Goal: Transaction & Acquisition: Purchase product/service

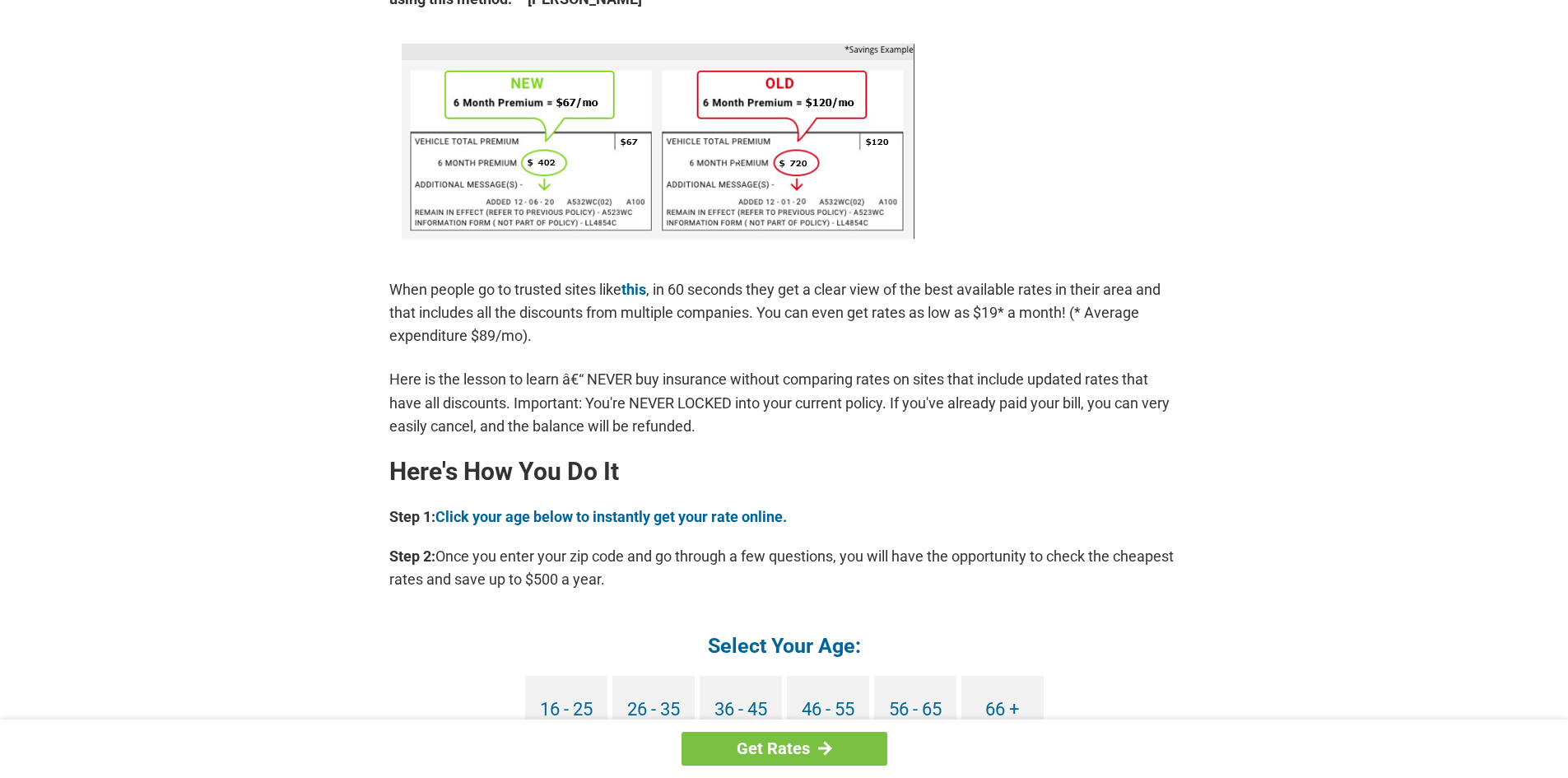
scroll to position [1098, 0]
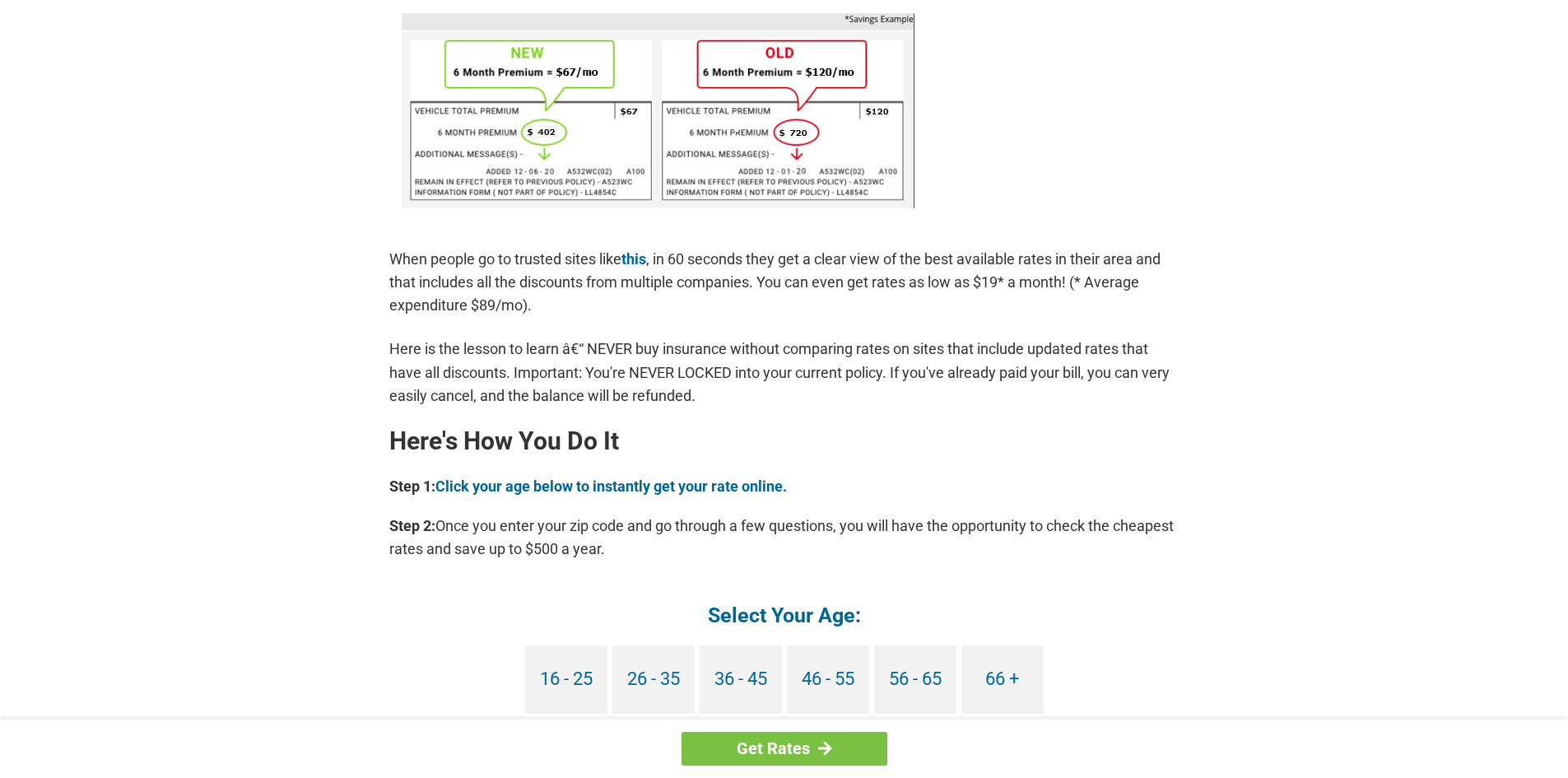
drag, startPoint x: 434, startPoint y: 289, endPoint x: 365, endPoint y: 308, distance: 71.6
drag, startPoint x: 365, startPoint y: 308, endPoint x: 370, endPoint y: 291, distance: 17.7
click at [370, 291] on div "You're Probably Overpaying for Car Insurance - Here's How to Stop. August 21, 2…" at bounding box center [784, 261] width 988 height 2595
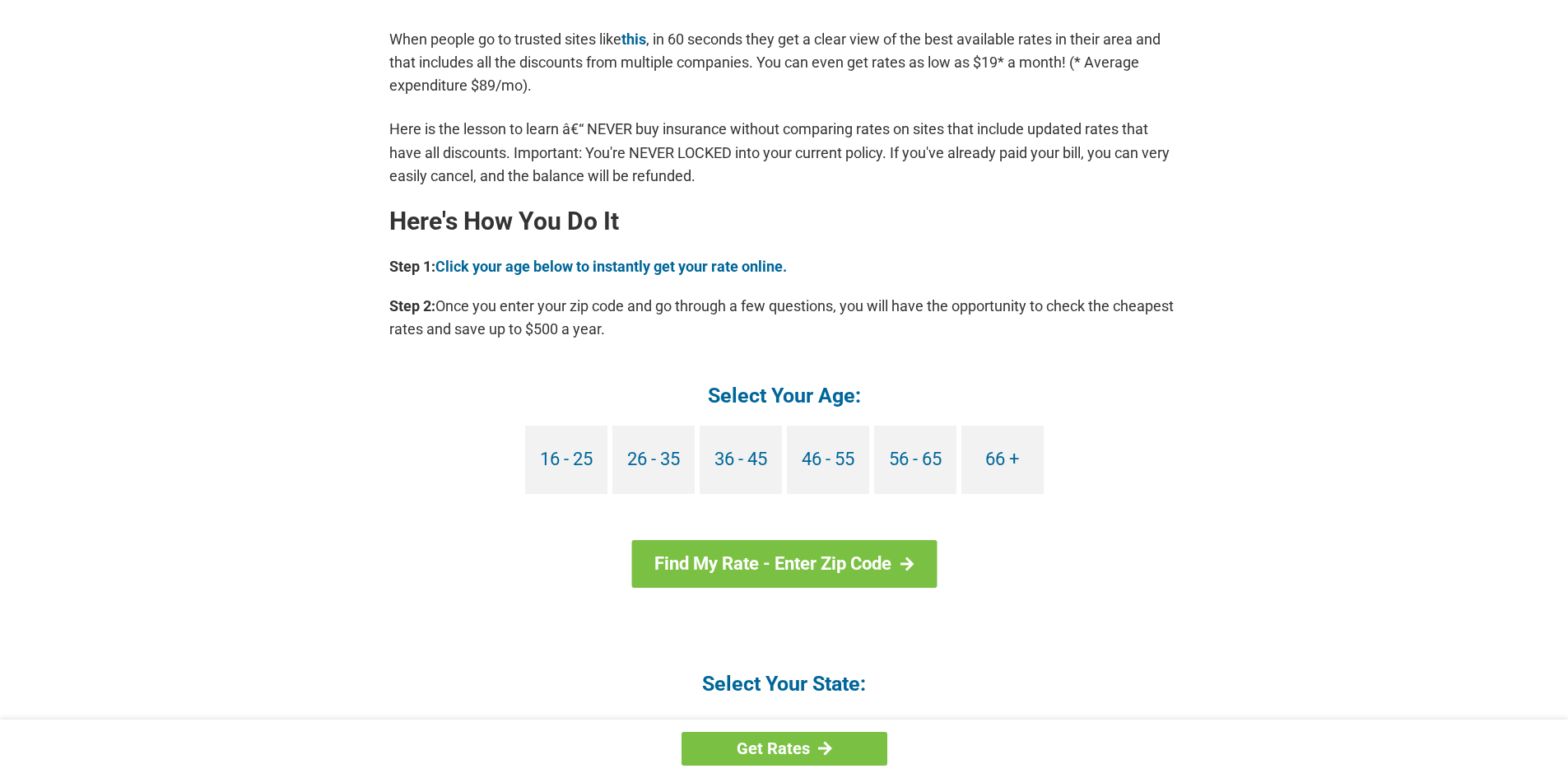
scroll to position [1537, 0]
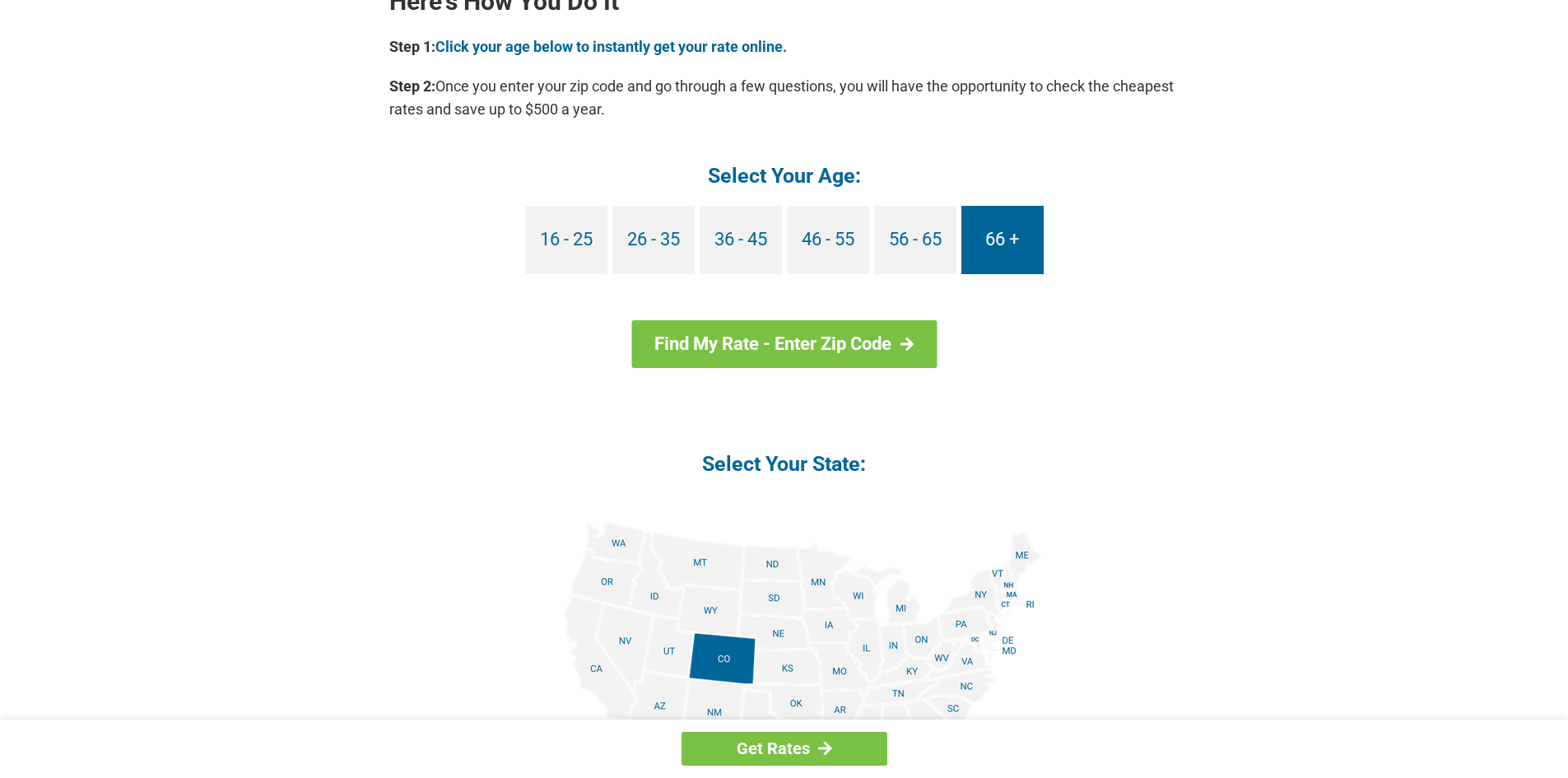
click at [1013, 242] on link "66 +" at bounding box center [1002, 240] width 82 height 69
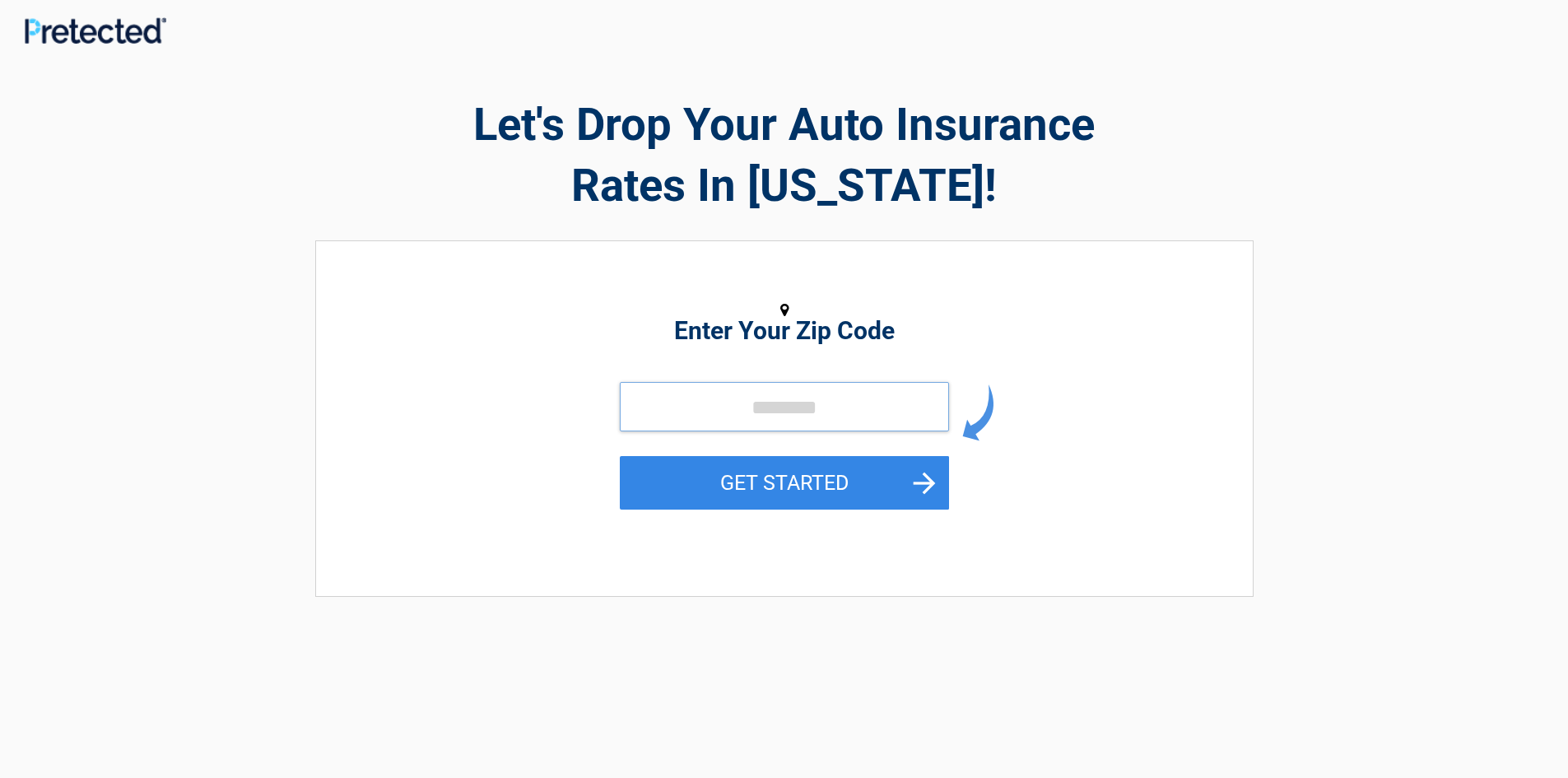
click at [770, 404] on input "tel" at bounding box center [785, 407] width 329 height 50
click at [740, 401] on input "tel" at bounding box center [785, 407] width 329 height 50
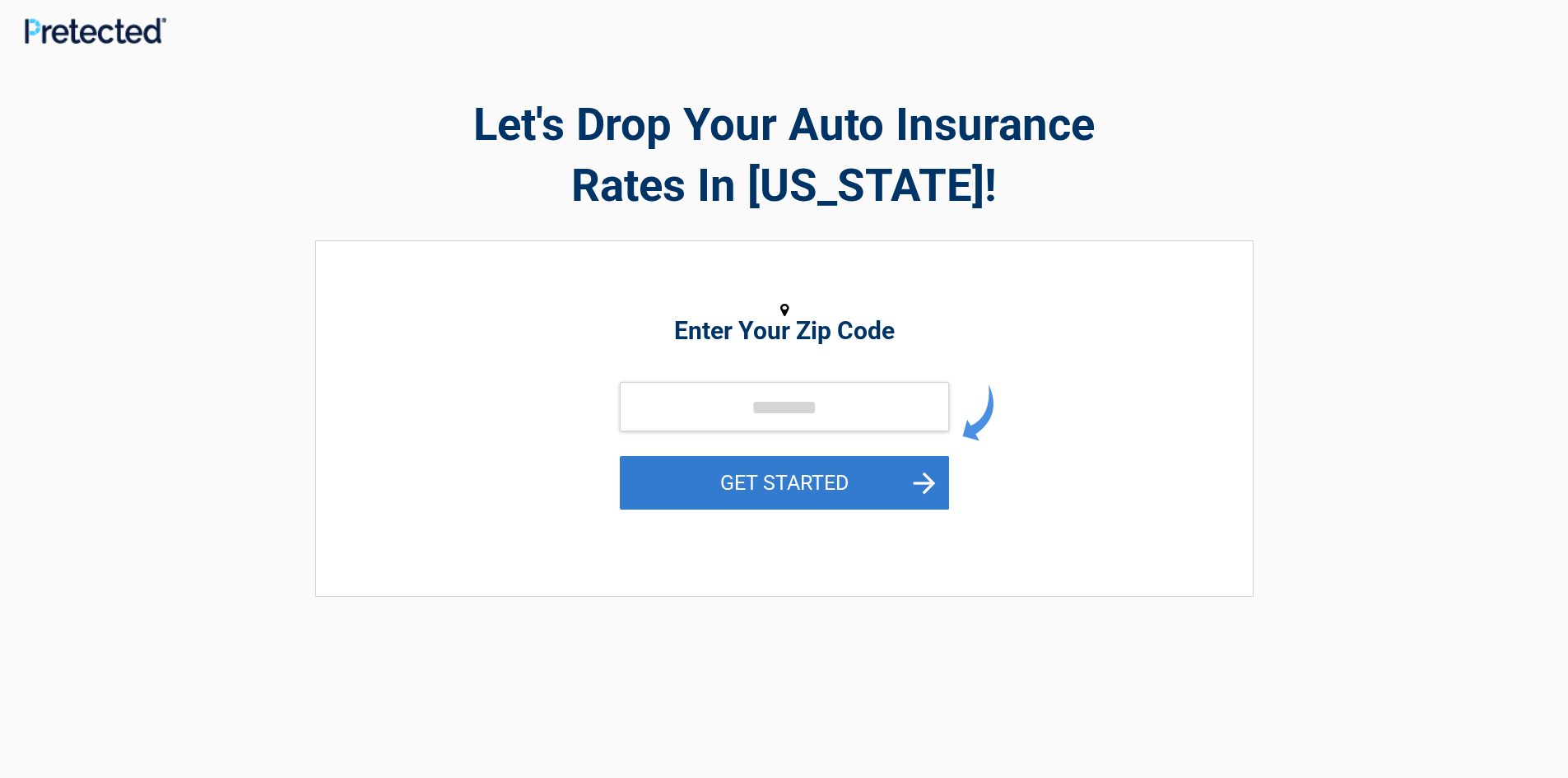
click at [814, 470] on button "GET STARTED" at bounding box center [785, 482] width 329 height 53
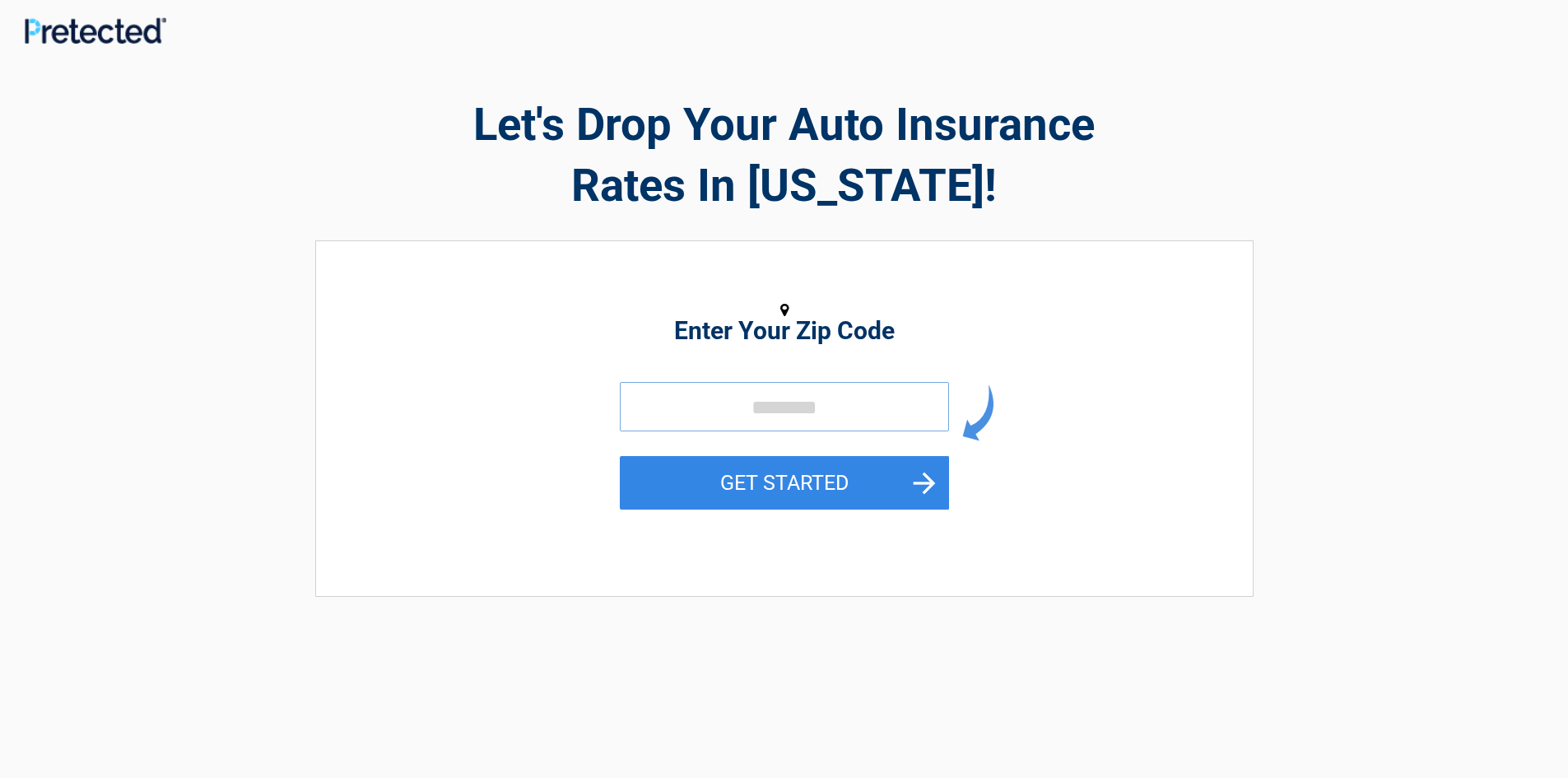
click at [734, 407] on input "tel" at bounding box center [785, 407] width 329 height 50
